Goal: Register for event/course

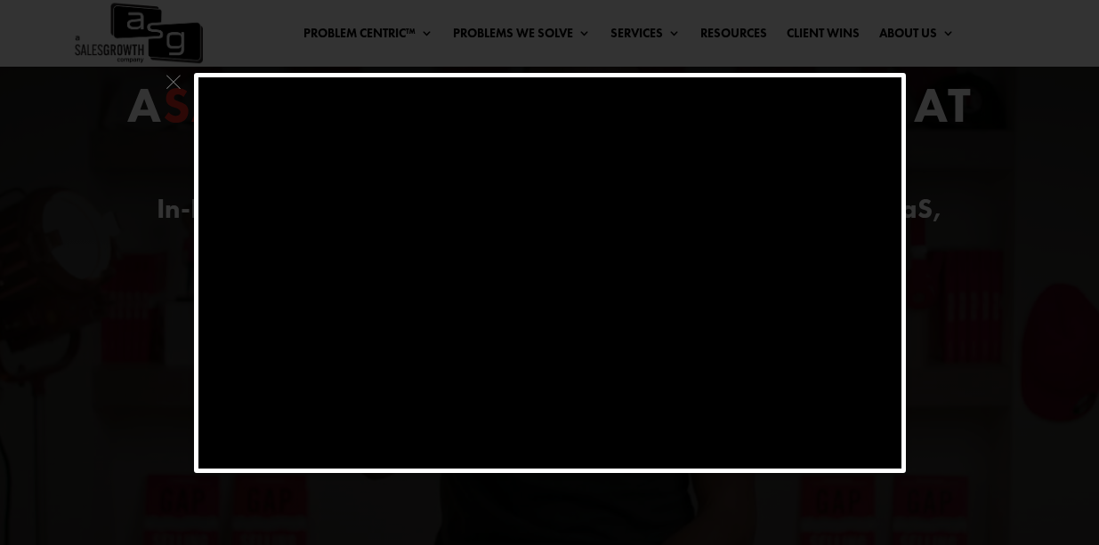
click at [171, 83] on span at bounding box center [173, 87] width 23 height 28
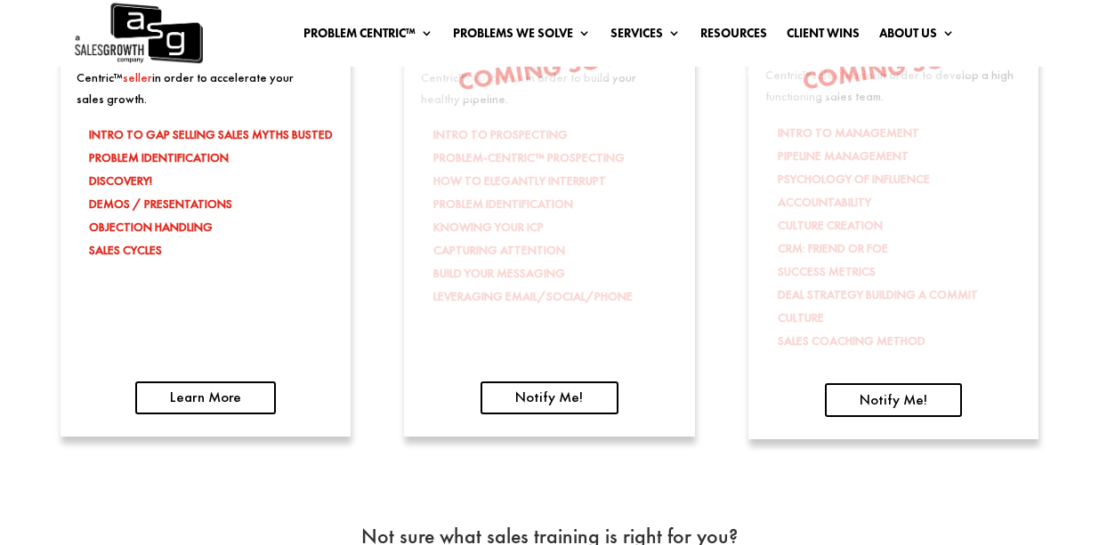
scroll to position [2921, 0]
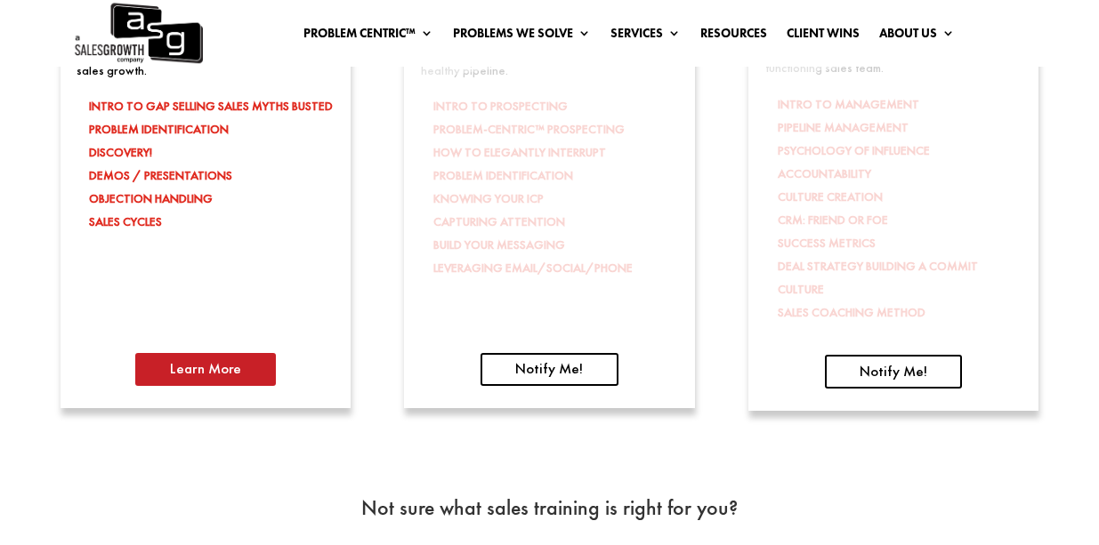
click at [210, 368] on link "Learn More" at bounding box center [205, 370] width 141 height 34
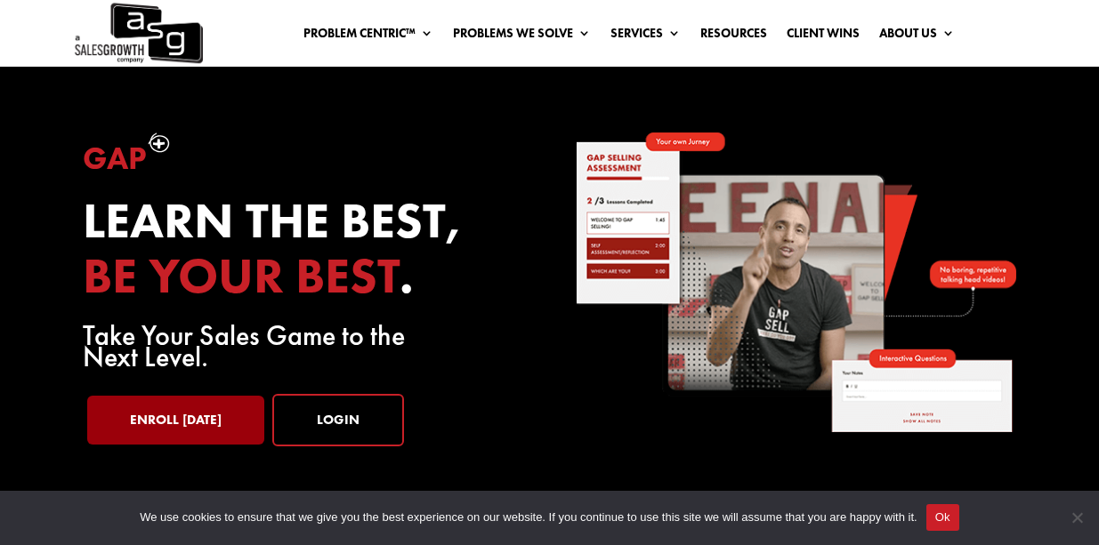
click at [207, 424] on link "Enroll Today" at bounding box center [175, 421] width 177 height 50
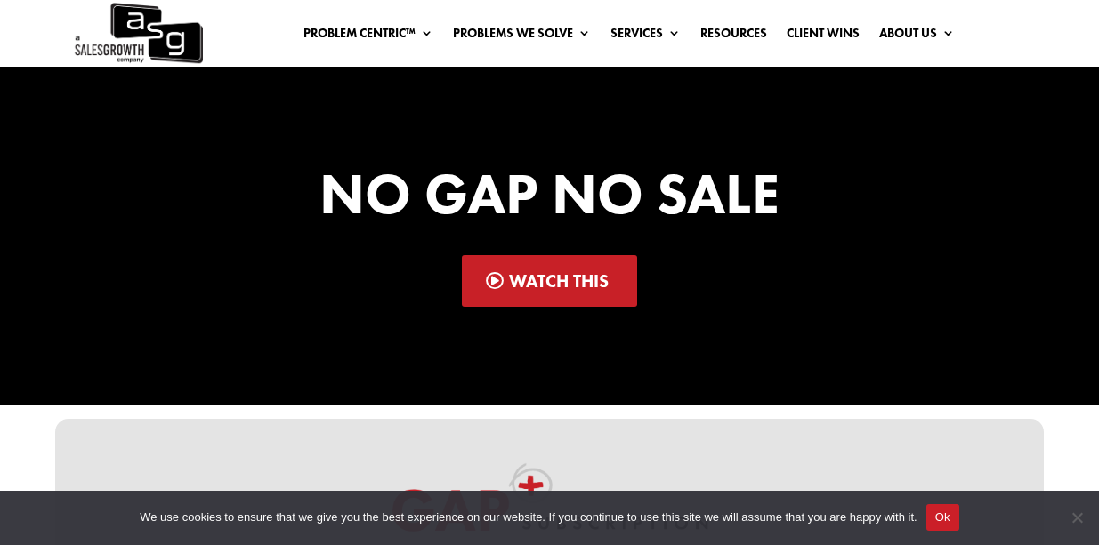
click at [554, 286] on link "Watch This" at bounding box center [549, 281] width 175 height 52
